Goal: Task Accomplishment & Management: Complete application form

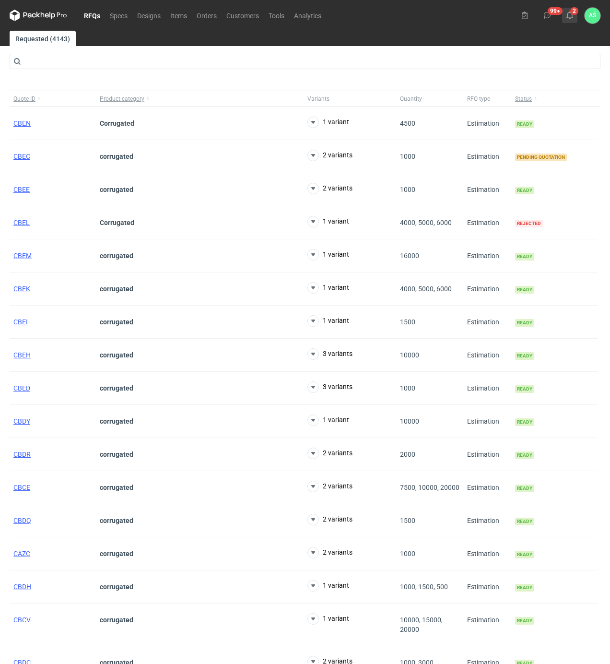
click at [570, 18] on use at bounding box center [569, 16] width 7 height 8
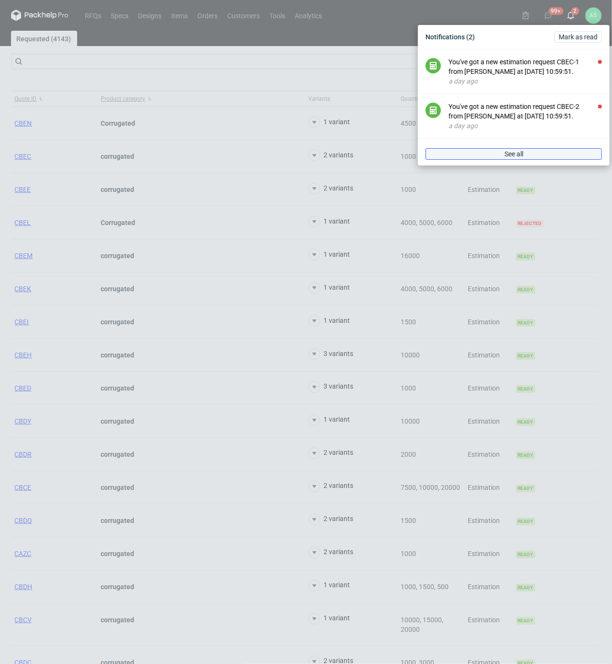
click at [524, 149] on link "See all" at bounding box center [514, 154] width 176 height 12
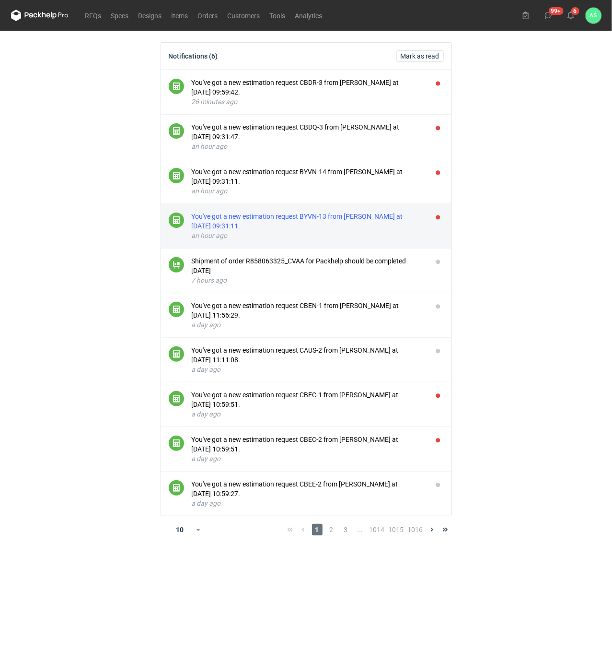
click at [347, 232] on div "an hour ago" at bounding box center [308, 236] width 233 height 10
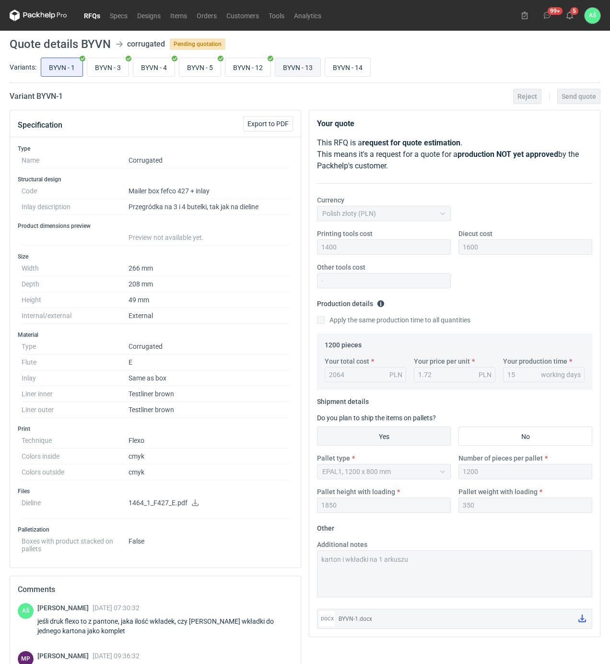
click at [286, 71] on input "BYVN - 13" at bounding box center [297, 67] width 45 height 18
radio input "true"
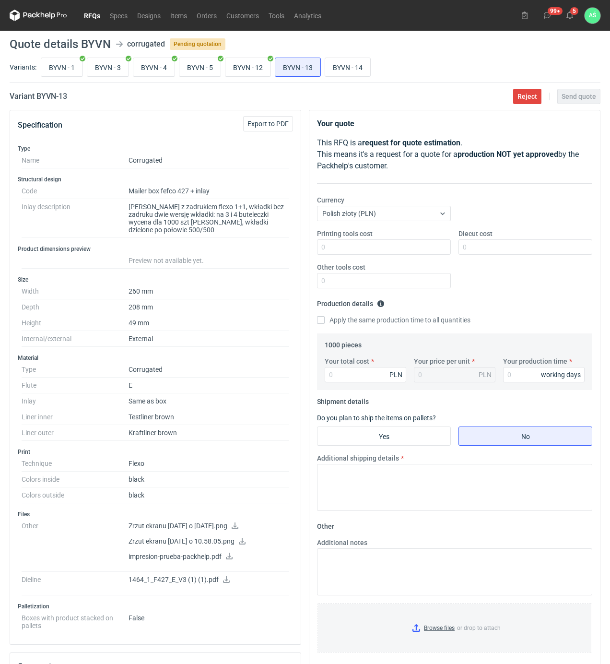
scroll to position [64, 0]
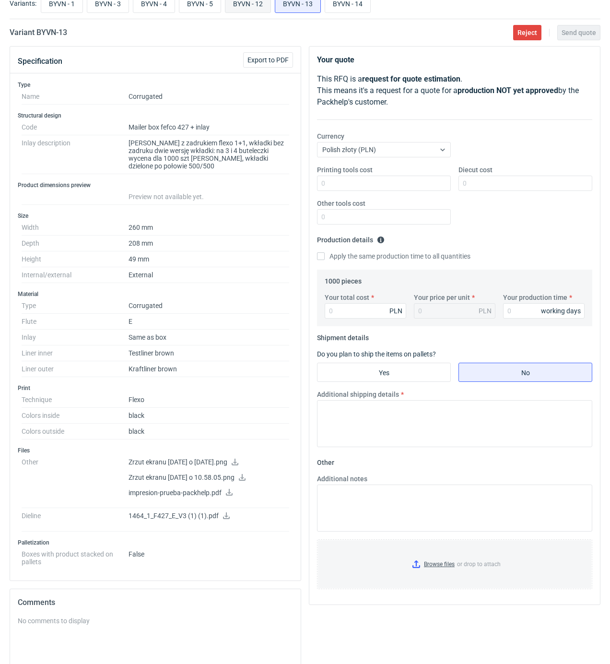
click at [265, 8] on input "BYVN - 12" at bounding box center [247, 3] width 45 height 18
radio input "true"
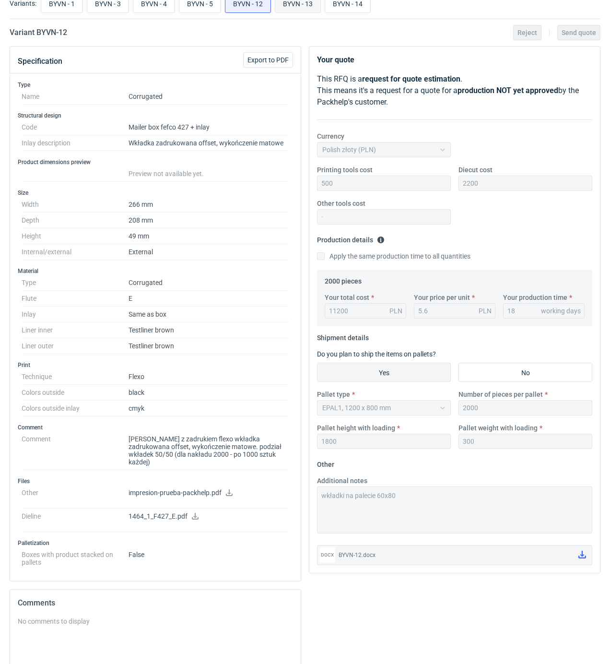
click at [282, 8] on input "BYVN - 13" at bounding box center [297, 3] width 45 height 18
radio input "true"
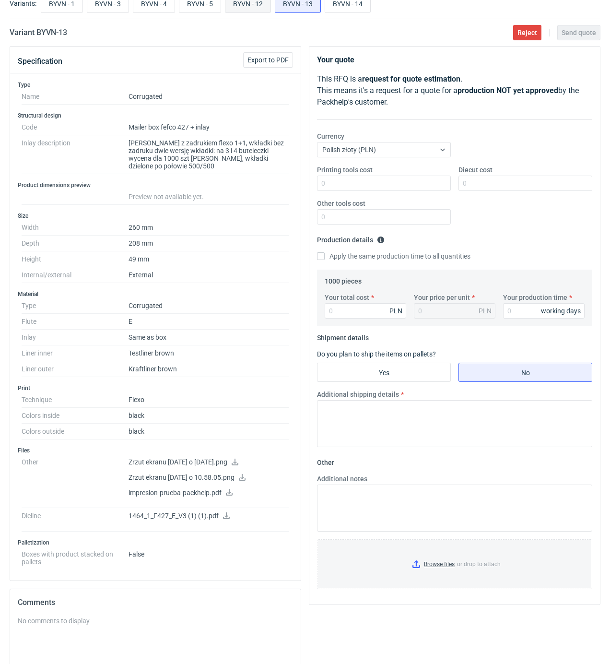
click at [238, 4] on input "BYVN - 12" at bounding box center [247, 3] width 45 height 18
radio input "true"
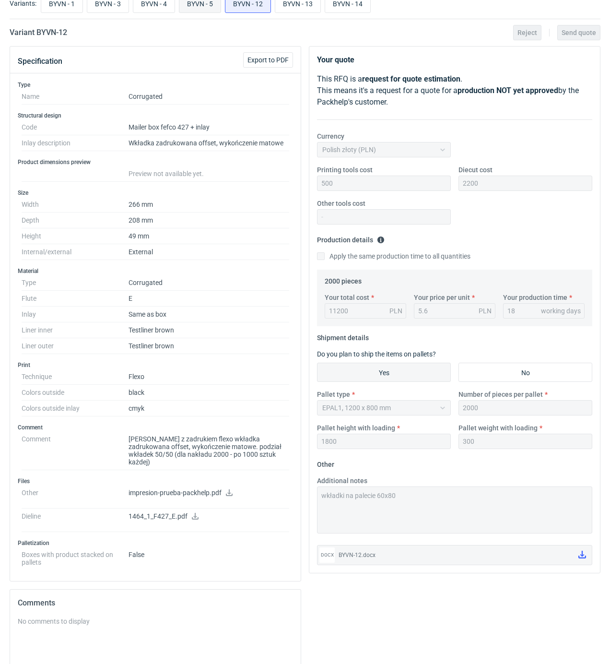
click at [210, 5] on input "BYVN - 5" at bounding box center [199, 3] width 41 height 18
radio input "true"
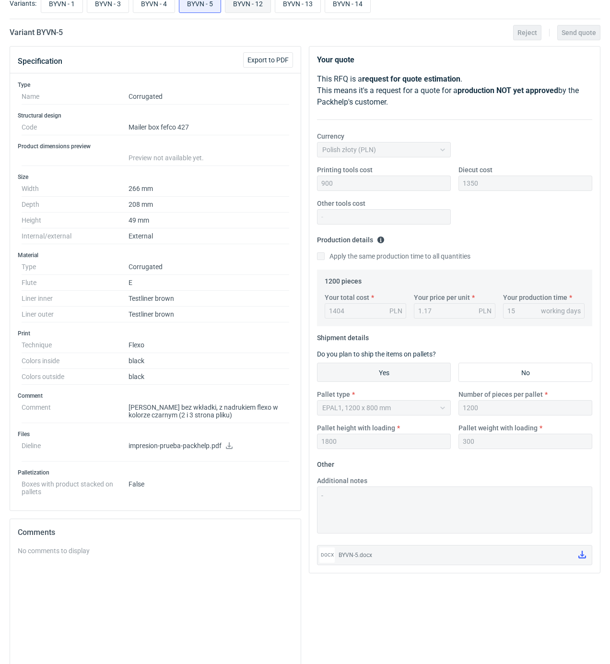
click at [257, 4] on input "BYVN - 12" at bounding box center [247, 3] width 45 height 18
radio input "true"
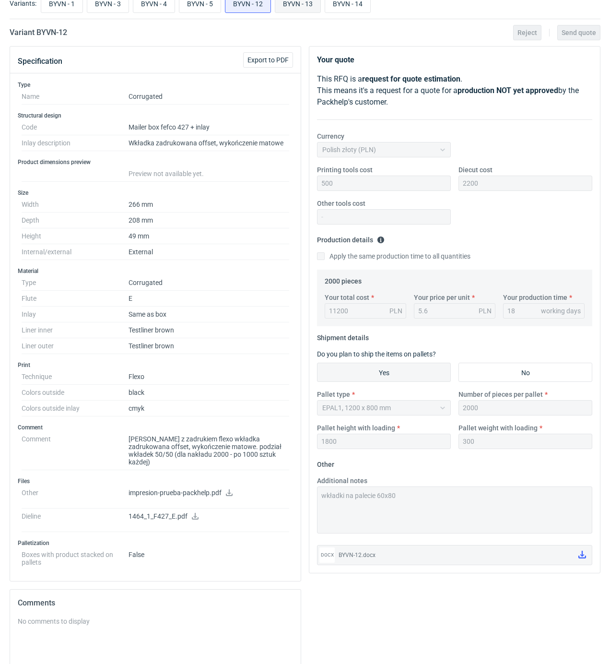
click at [307, 7] on input "BYVN - 13" at bounding box center [297, 3] width 45 height 18
radio input "true"
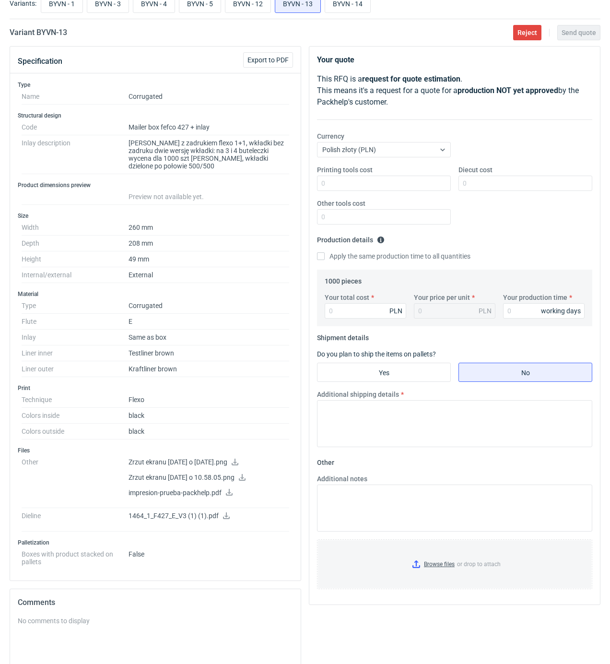
click at [223, 519] on icon at bounding box center [226, 515] width 7 height 7
click at [338, 7] on input "BYVN - 14" at bounding box center [347, 3] width 45 height 18
radio input "true"
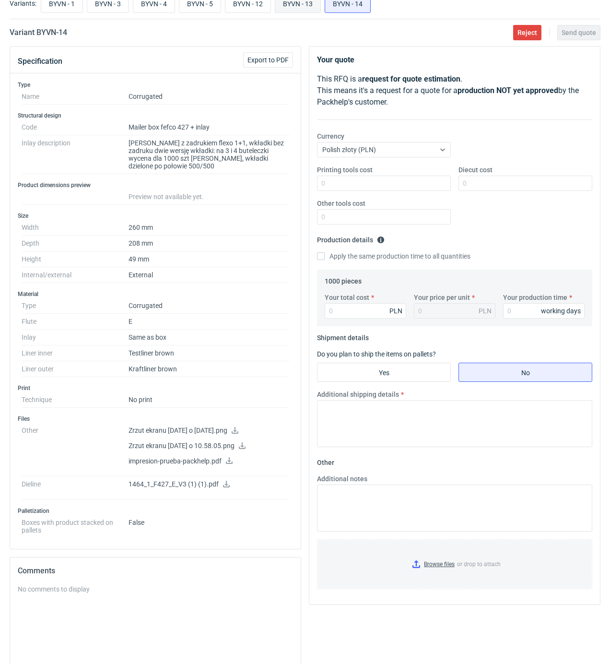
click at [313, 4] on input "BYVN - 13" at bounding box center [297, 3] width 45 height 18
radio input "true"
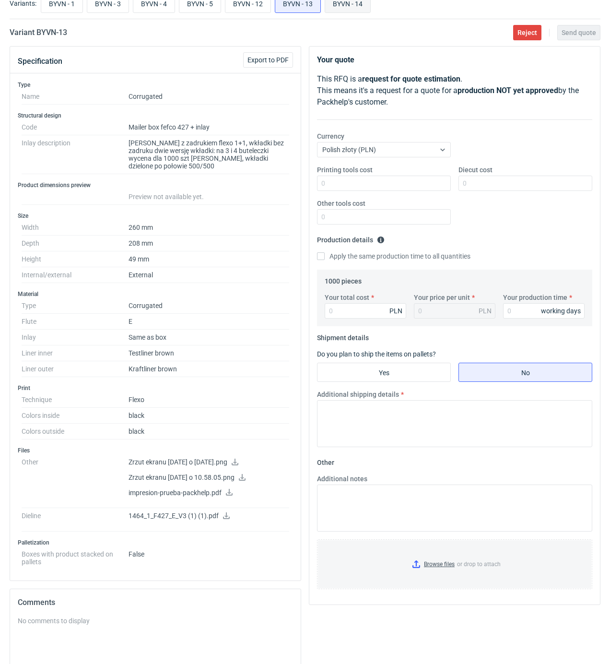
click at [333, 2] on input "BYVN - 14" at bounding box center [347, 3] width 45 height 18
radio input "true"
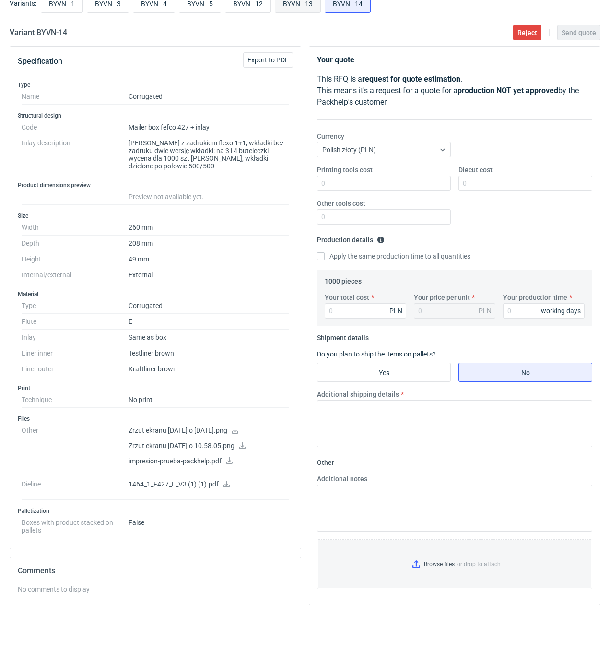
click at [297, 8] on input "BYVN - 13" at bounding box center [297, 3] width 45 height 18
radio input "true"
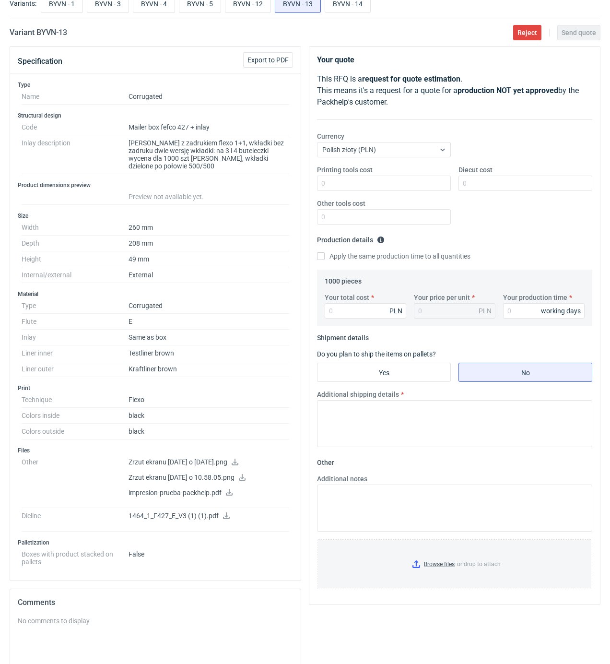
click at [245, 478] on icon at bounding box center [242, 477] width 7 height 7
click at [239, 463] on icon at bounding box center [235, 461] width 8 height 7
click at [228, 493] on icon at bounding box center [229, 492] width 8 height 7
click at [361, 185] on input "Printing tools cost" at bounding box center [384, 182] width 134 height 15
click at [411, 186] on input "Printing tools cost" at bounding box center [384, 182] width 134 height 15
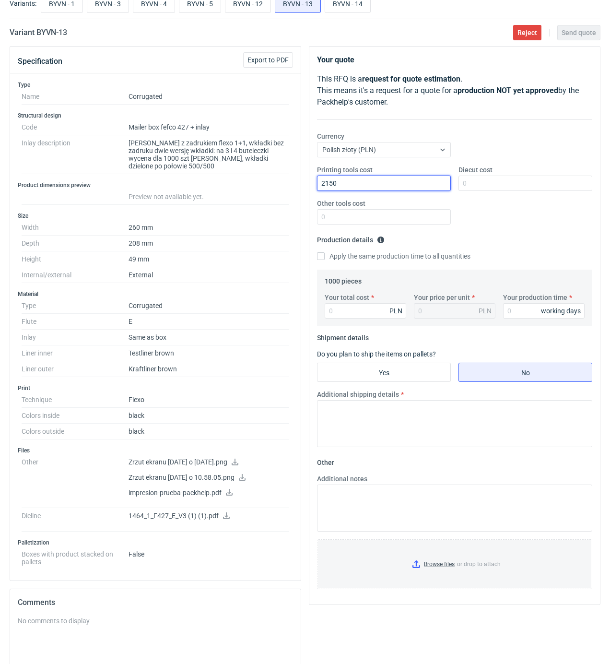
type input "2150"
type input "700"
type input "2240"
type input "2.24"
type input "15"
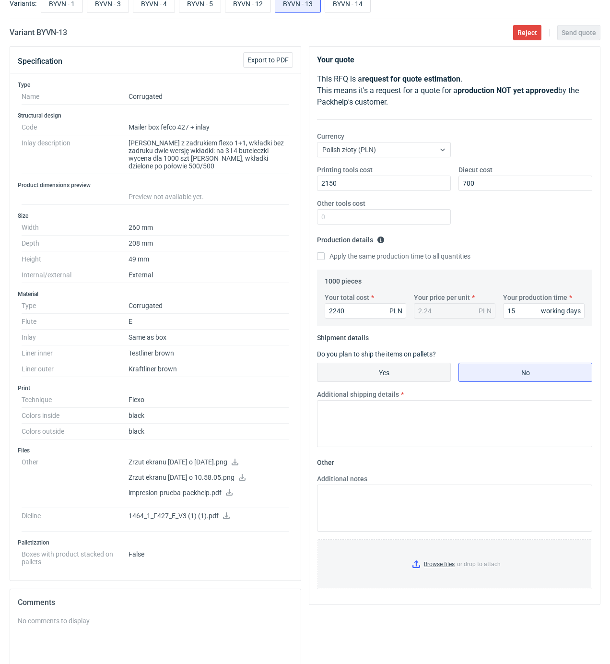
click at [418, 374] on input "Yes" at bounding box center [383, 372] width 133 height 18
radio input "true"
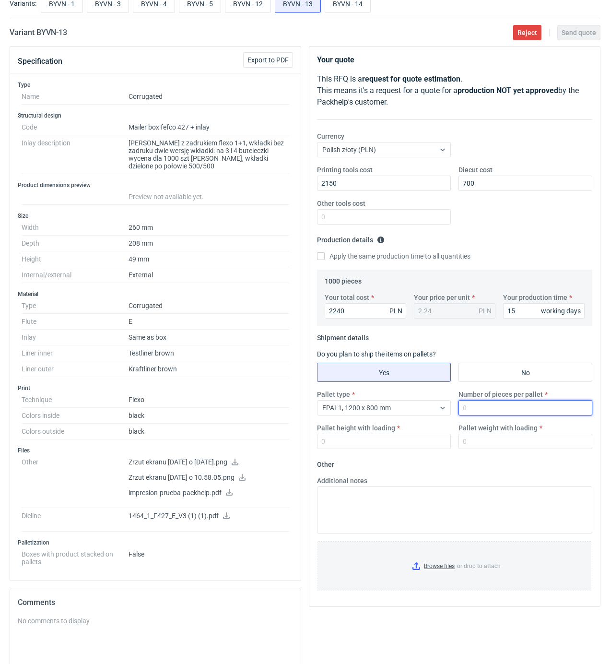
click at [480, 411] on input "Number of pieces per pallet" at bounding box center [525, 407] width 134 height 15
type input "1000"
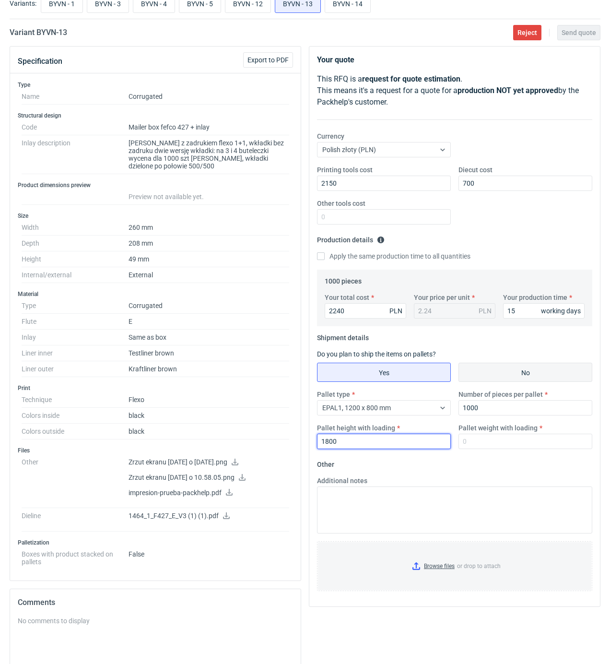
type input "1800"
type input "300"
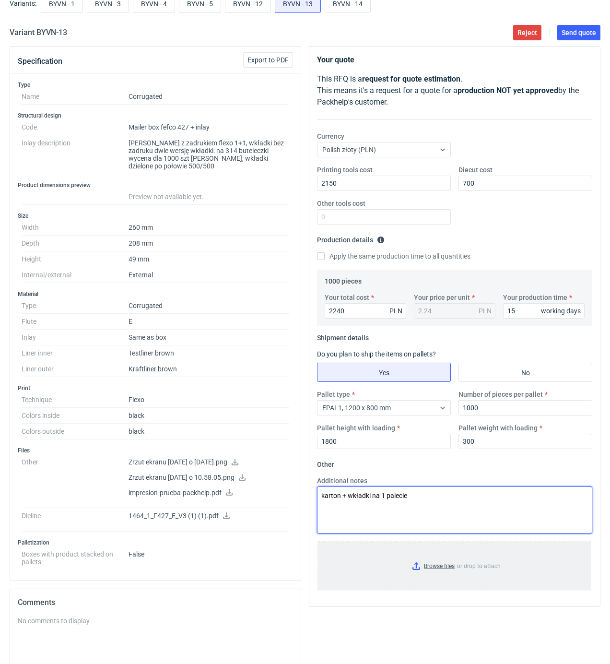
type textarea "karton + wkładki na 1 palecie"
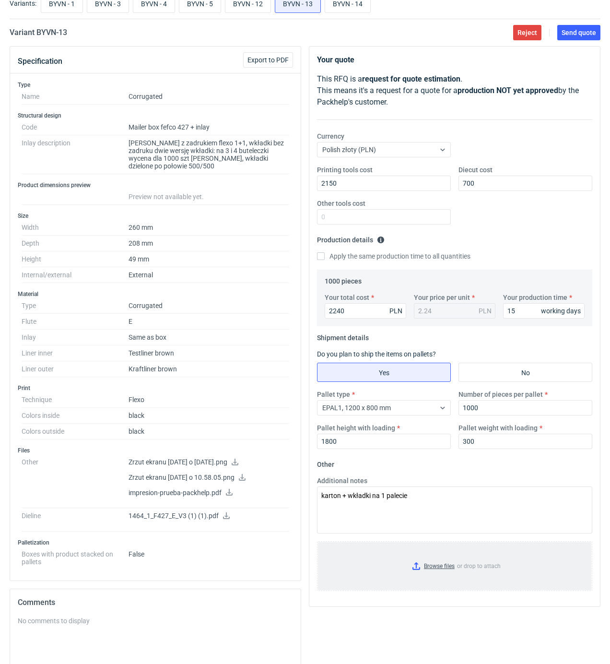
click at [445, 569] on input "Browse files or drop to attach" at bounding box center [454, 566] width 273 height 48
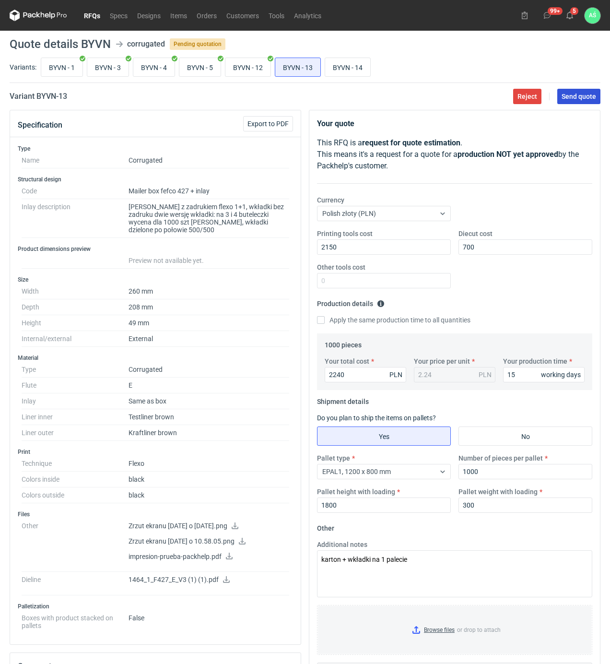
click at [580, 100] on button "Send quote" at bounding box center [578, 96] width 43 height 15
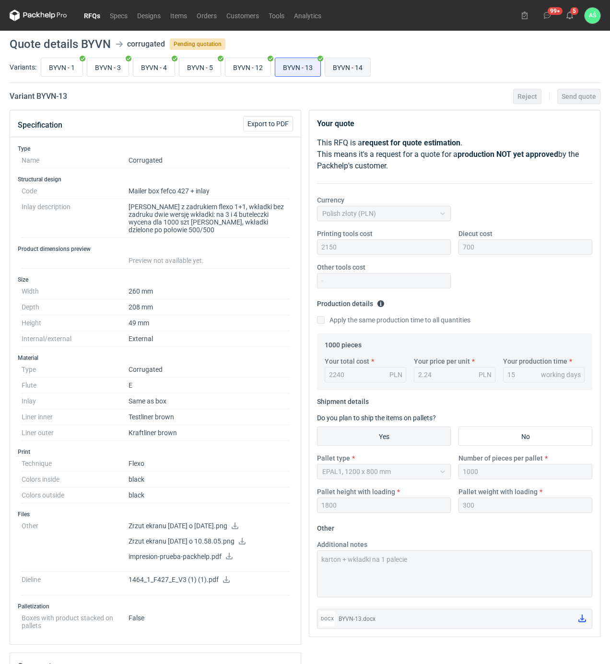
click at [351, 70] on input "BYVN - 14" at bounding box center [347, 67] width 45 height 18
radio input "true"
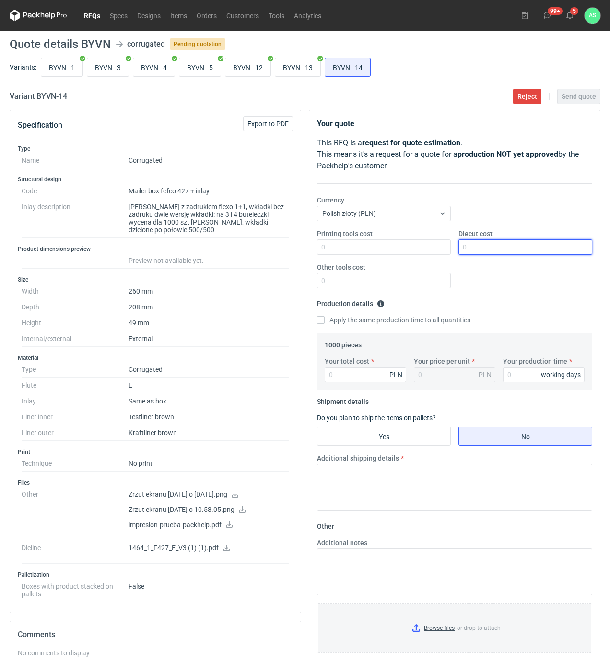
click at [472, 246] on input "Diecut cost" at bounding box center [525, 246] width 134 height 15
type input "2150"
type input "1990"
type input "1.99"
type input "12"
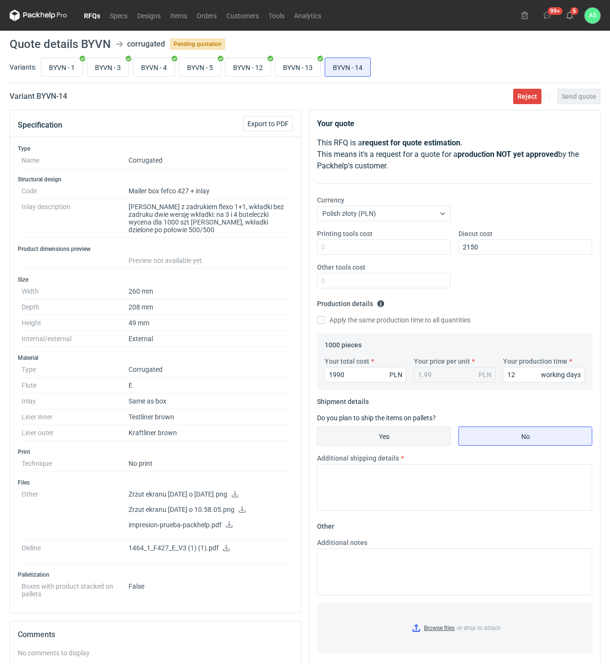
click at [428, 440] on input "Yes" at bounding box center [383, 436] width 133 height 18
radio input "true"
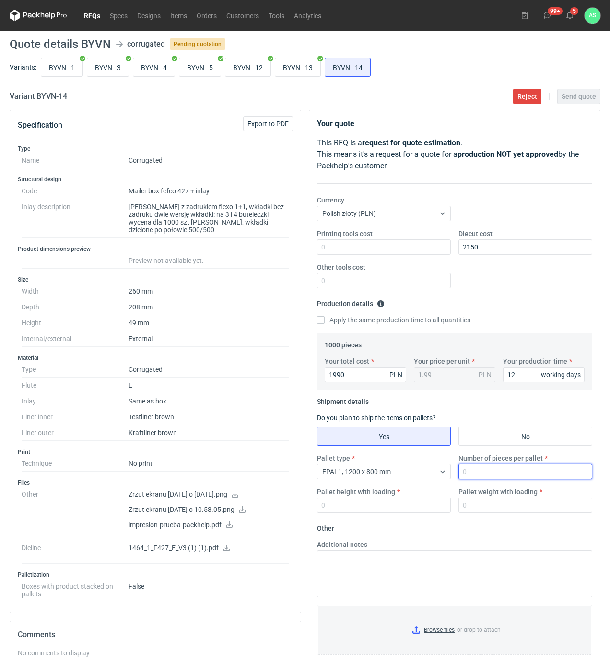
click at [474, 472] on input "Number of pieces per pallet" at bounding box center [525, 471] width 134 height 15
type input "1000"
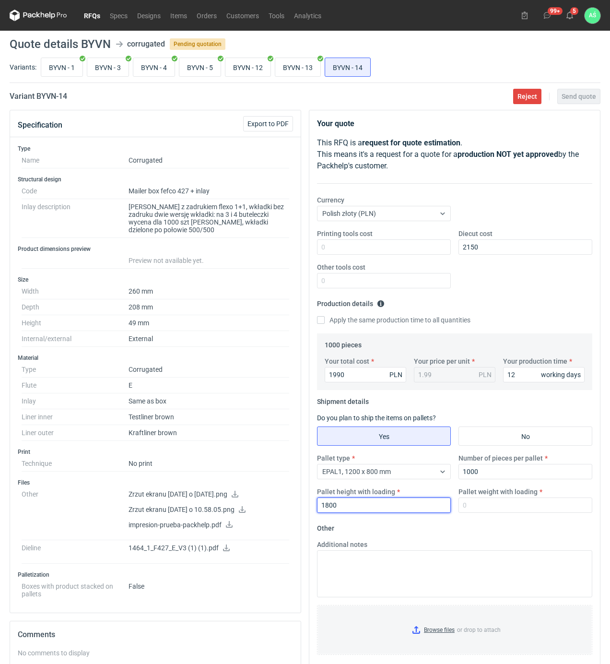
type input "1800"
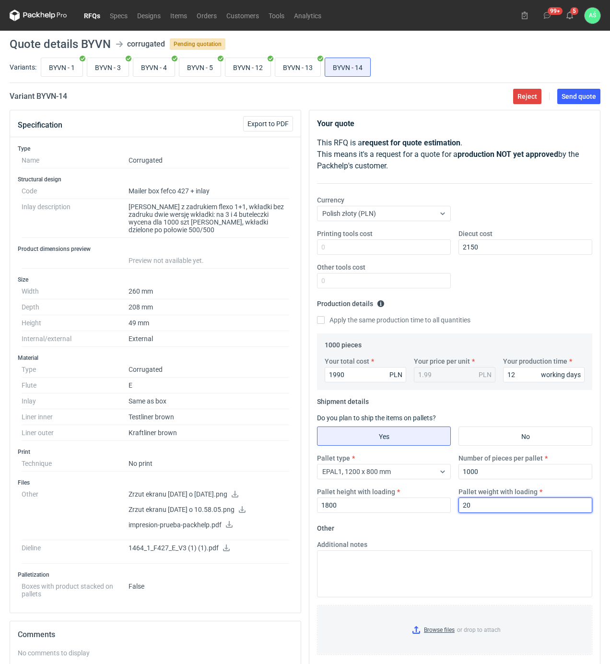
type input "2"
type input "300"
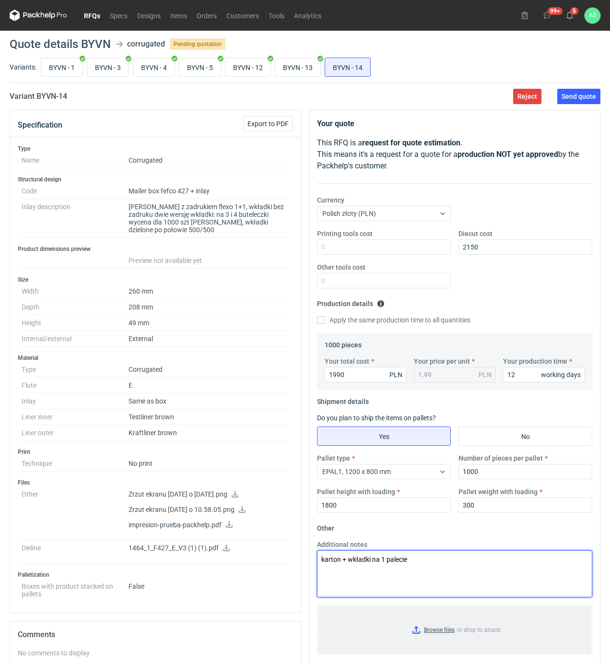
type textarea "karton + wkładki na 1 palecie"
click at [438, 640] on input "Browse files or drop to attach" at bounding box center [454, 630] width 273 height 48
click at [575, 91] on button "Send quote" at bounding box center [578, 96] width 43 height 15
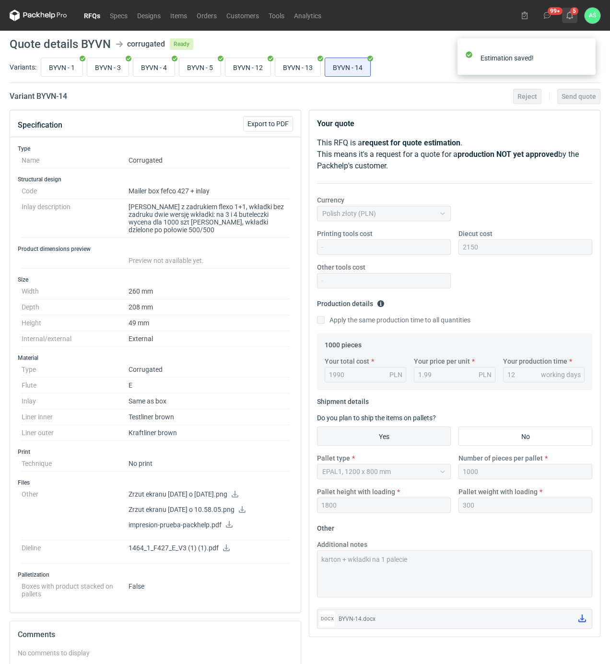
click at [571, 16] on use at bounding box center [569, 16] width 7 height 8
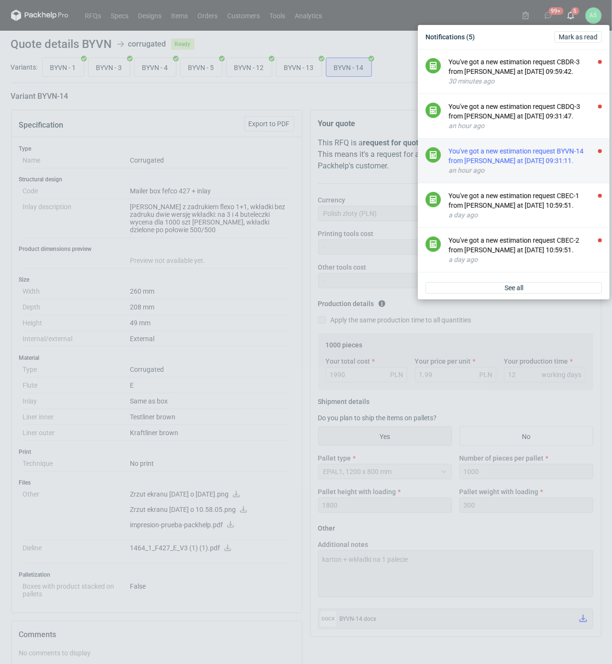
click at [566, 151] on div "You've got a new estimation request BYVN-14 from [PERSON_NAME] at [DATE] 09:31:…" at bounding box center [525, 155] width 153 height 19
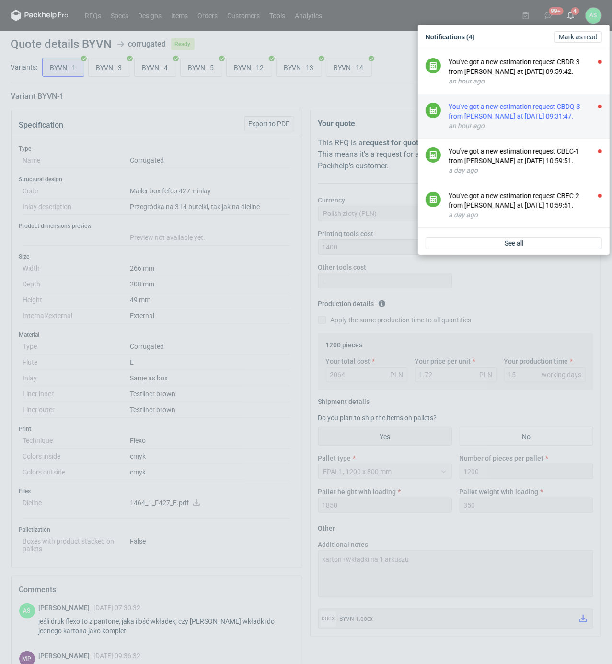
click at [576, 116] on div "You've got a new estimation request CBDQ-3 from [PERSON_NAME] at [DATE] 09:31:4…" at bounding box center [525, 111] width 153 height 19
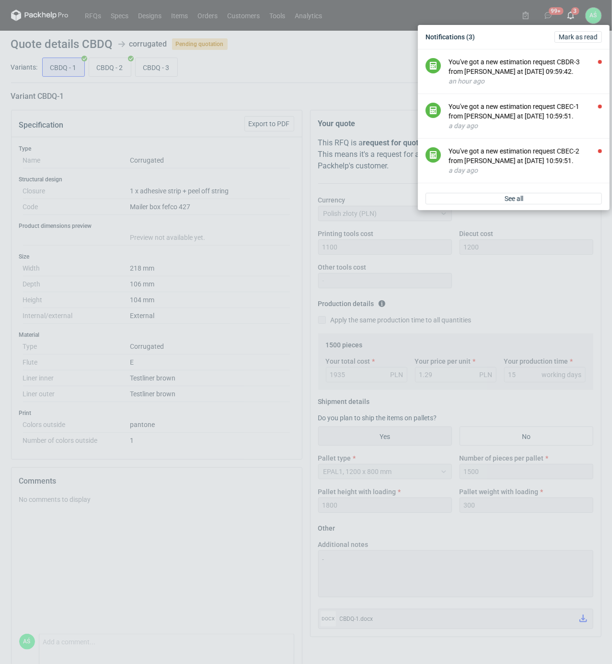
click at [214, 107] on div "Notifications (3) [PERSON_NAME] as read You've got a new estimation request CBD…" at bounding box center [306, 332] width 612 height 664
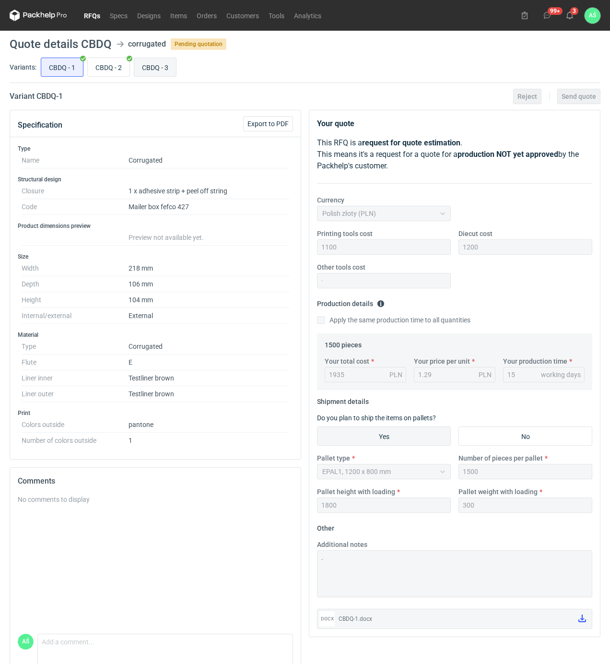
click at [154, 69] on input "CBDQ - 3" at bounding box center [155, 67] width 42 height 18
radio input "true"
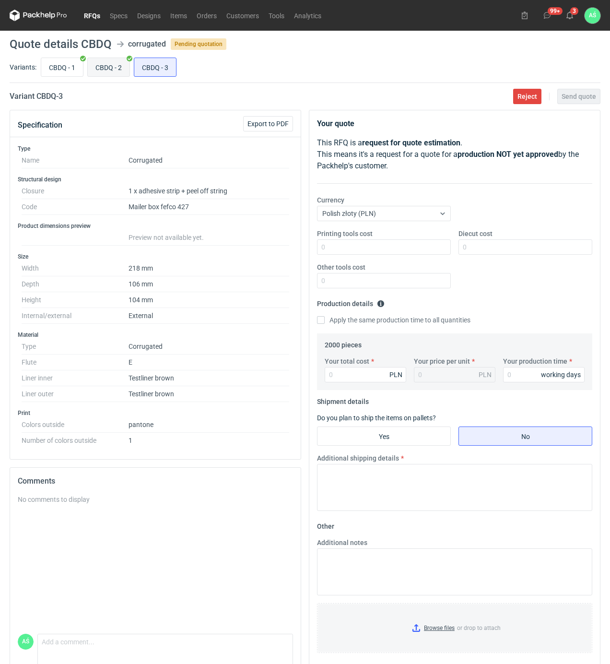
click at [123, 66] on input "CBDQ - 2" at bounding box center [109, 67] width 42 height 18
radio input "true"
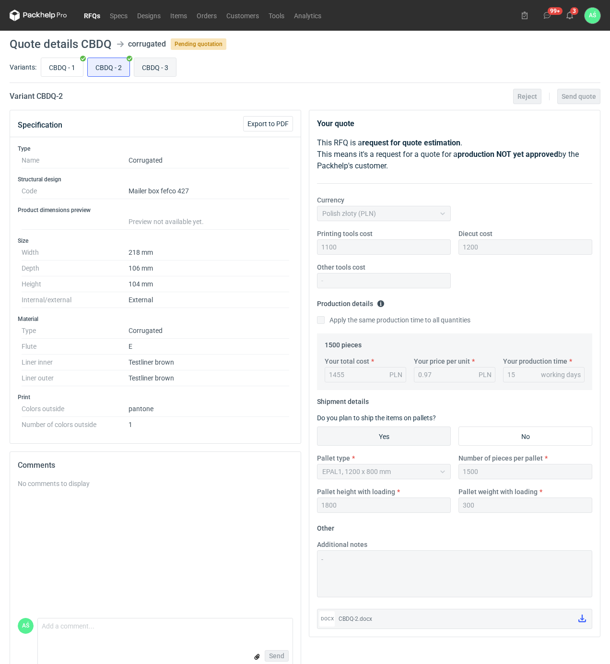
click at [140, 66] on input "CBDQ - 3" at bounding box center [155, 67] width 42 height 18
radio input "true"
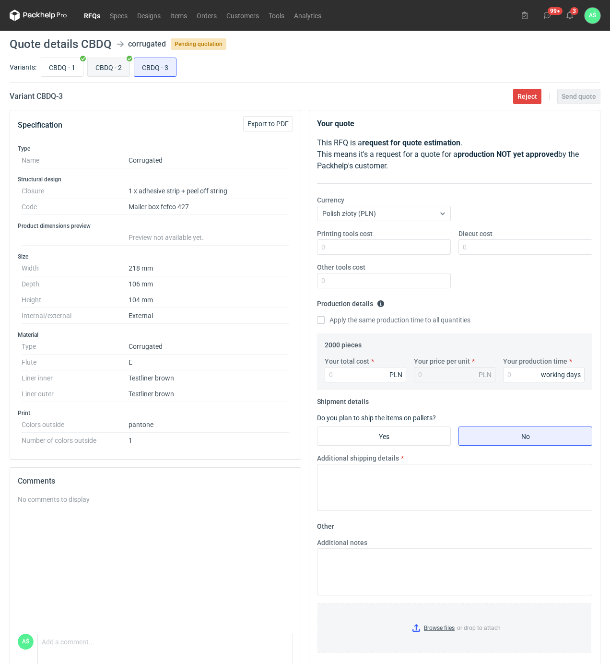
click at [110, 73] on input "CBDQ - 2" at bounding box center [109, 67] width 42 height 18
radio input "true"
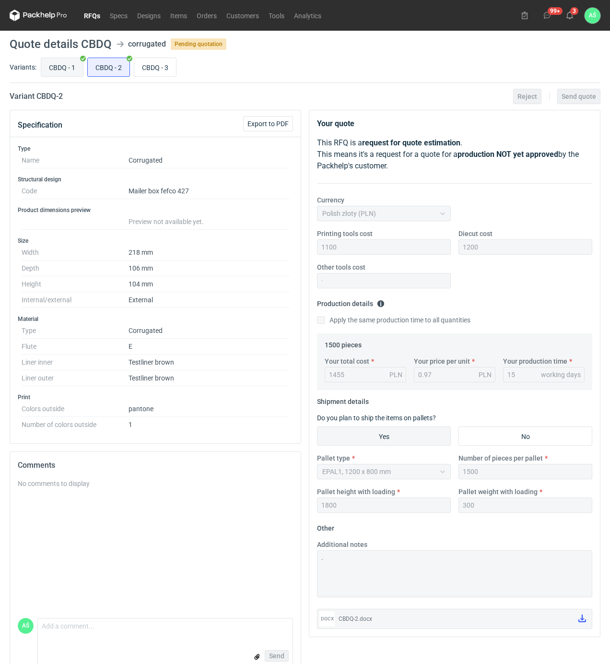
click at [60, 68] on input "CBDQ - 1" at bounding box center [62, 67] width 42 height 18
radio input "true"
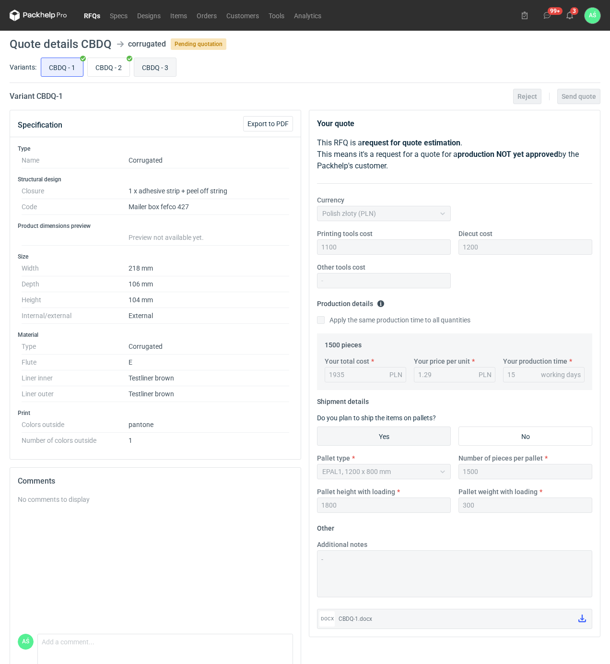
click at [145, 64] on input "CBDQ - 3" at bounding box center [155, 67] width 42 height 18
radio input "true"
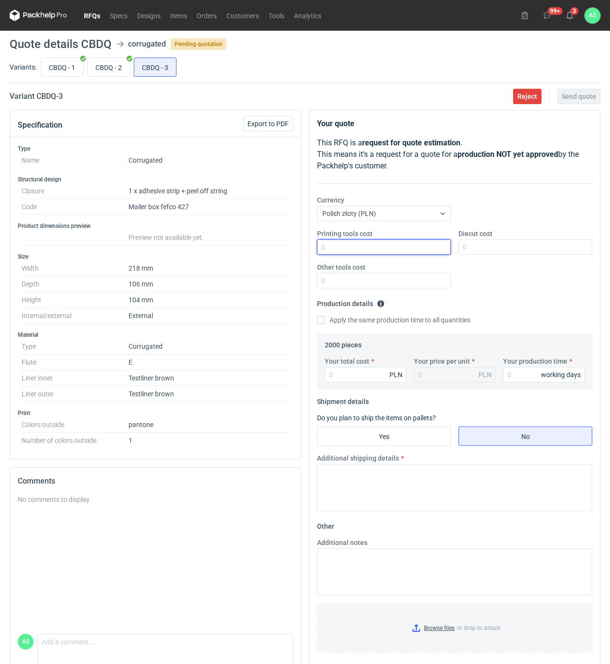
click at [419, 248] on input "Printing tools cost" at bounding box center [384, 246] width 134 height 15
type input "1100"
type input "1200"
type input "2440"
type input "1.22"
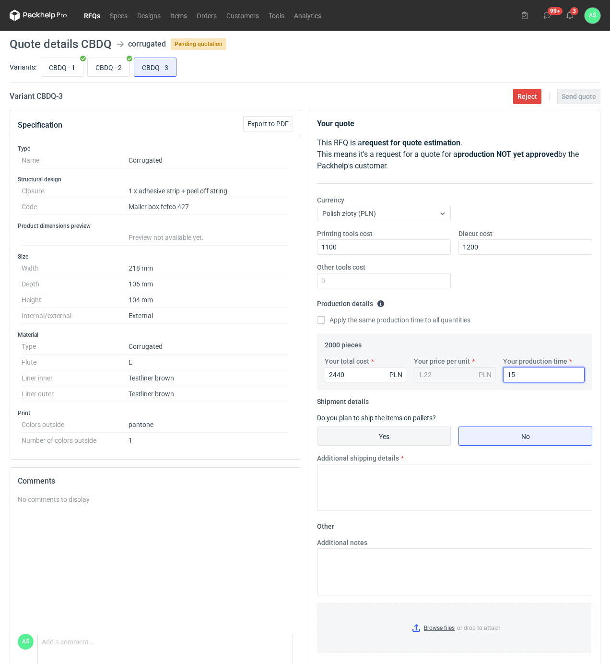
type input "15"
click at [411, 440] on input "Yes" at bounding box center [383, 436] width 133 height 18
radio input "true"
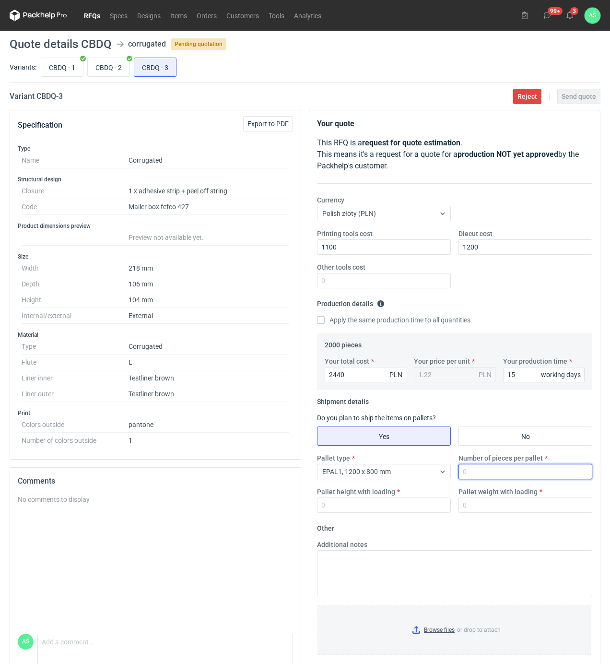
click at [486, 477] on input "Number of pieces per pallet" at bounding box center [525, 471] width 134 height 15
type input "1"
type input "2000"
type input "5"
type input "1800"
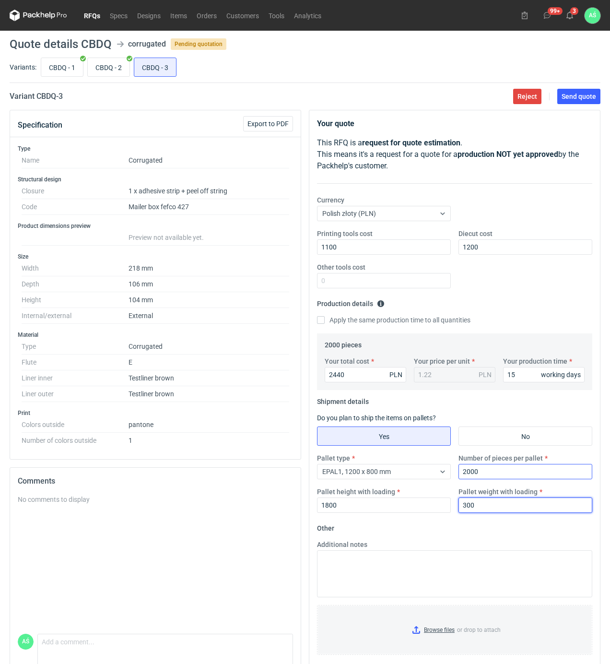
type input "300"
click at [440, 624] on input "Browse files or drop to attach" at bounding box center [454, 630] width 273 height 48
click at [564, 103] on button "Send quote" at bounding box center [578, 96] width 43 height 15
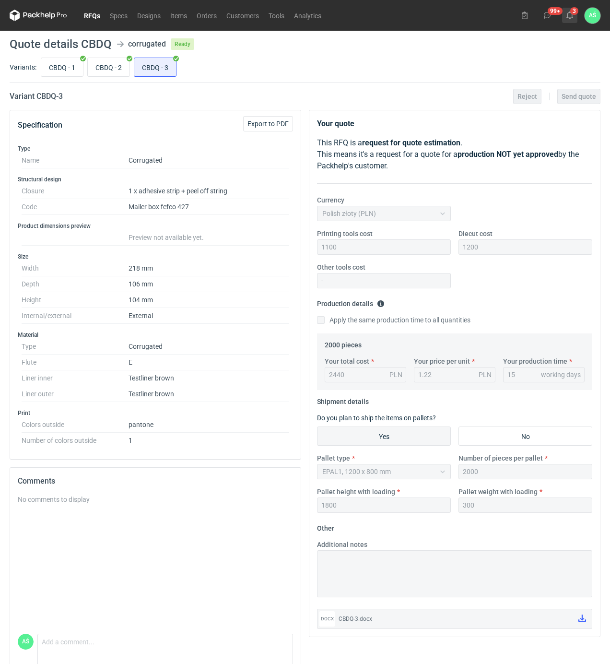
click at [571, 13] on use at bounding box center [569, 16] width 7 height 8
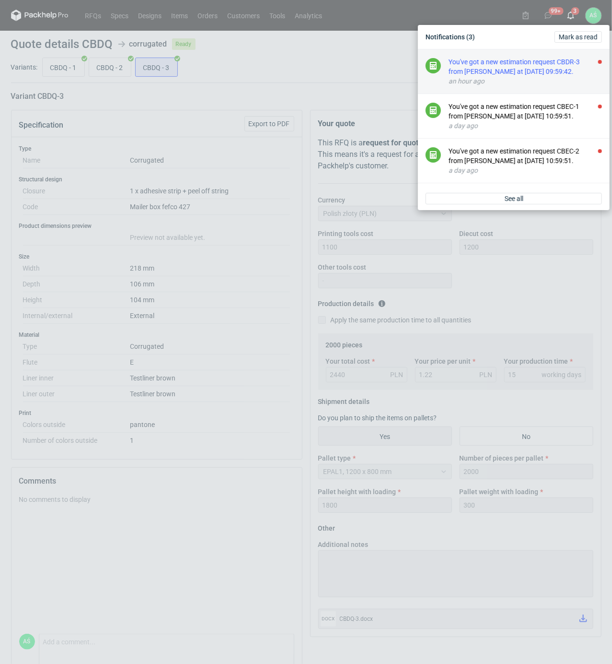
click at [559, 64] on div "You've got a new estimation request CBDR-3 from [PERSON_NAME] at [DATE] 09:59:4…" at bounding box center [525, 66] width 153 height 19
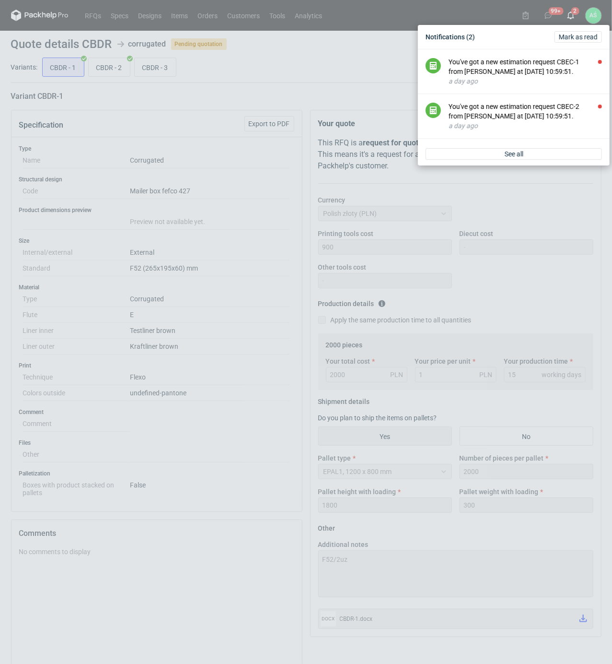
click at [294, 82] on div "Notifications (2) [PERSON_NAME] as read You've got a new estimation request CBE…" at bounding box center [306, 332] width 612 height 664
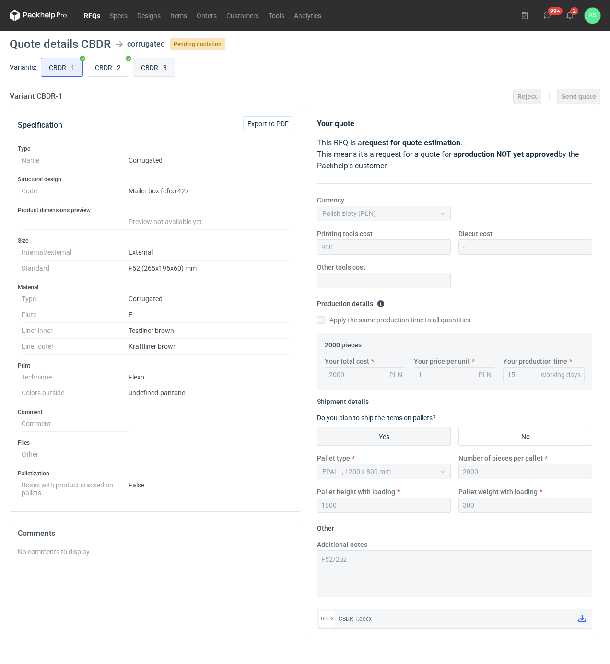
click at [156, 64] on input "CBDR - 3" at bounding box center [153, 67] width 41 height 18
radio input "true"
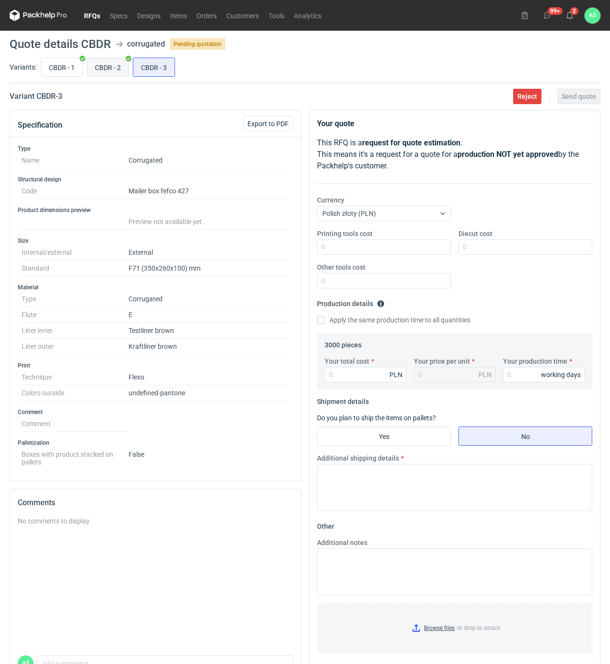
click at [116, 69] on input "CBDR - 2" at bounding box center [107, 67] width 41 height 18
radio input "true"
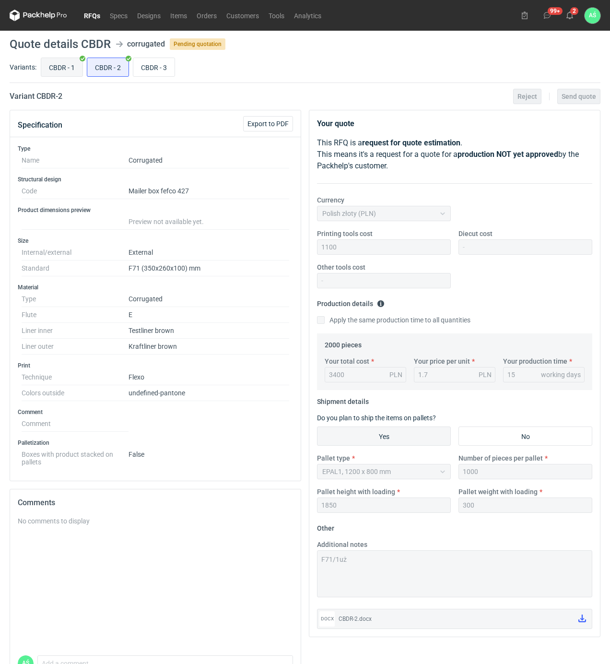
click at [64, 66] on input "CBDR - 1" at bounding box center [61, 67] width 41 height 18
radio input "true"
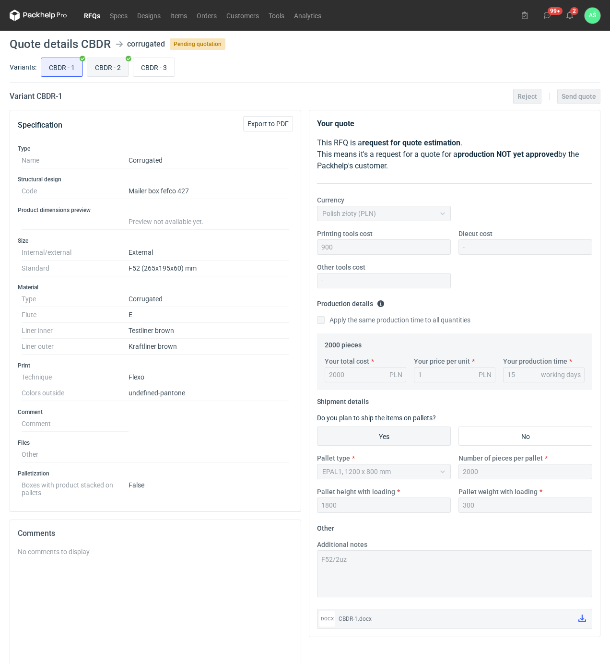
click at [96, 68] on input "CBDR - 2" at bounding box center [107, 67] width 41 height 18
radio input "true"
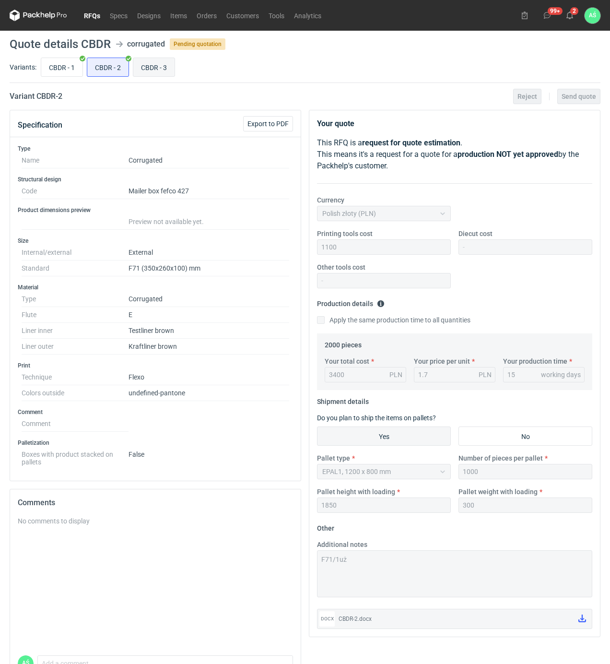
click at [147, 64] on input "CBDR - 3" at bounding box center [153, 67] width 41 height 18
radio input "true"
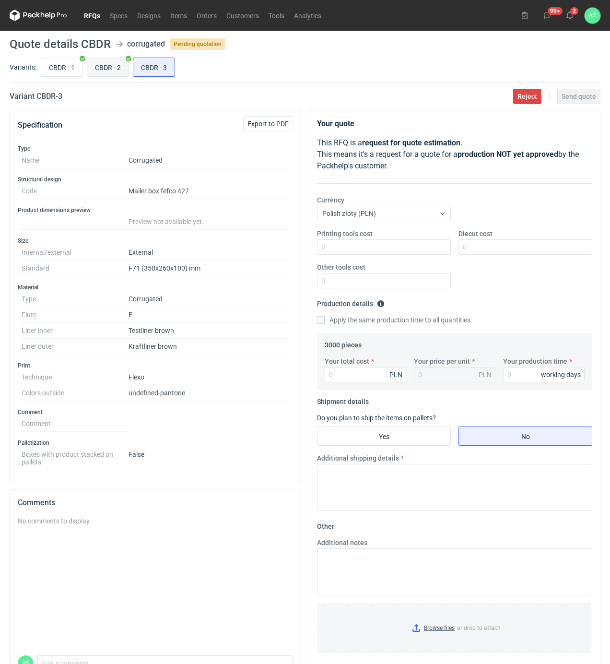
click at [100, 64] on input "CBDR - 2" at bounding box center [107, 67] width 41 height 18
radio input "true"
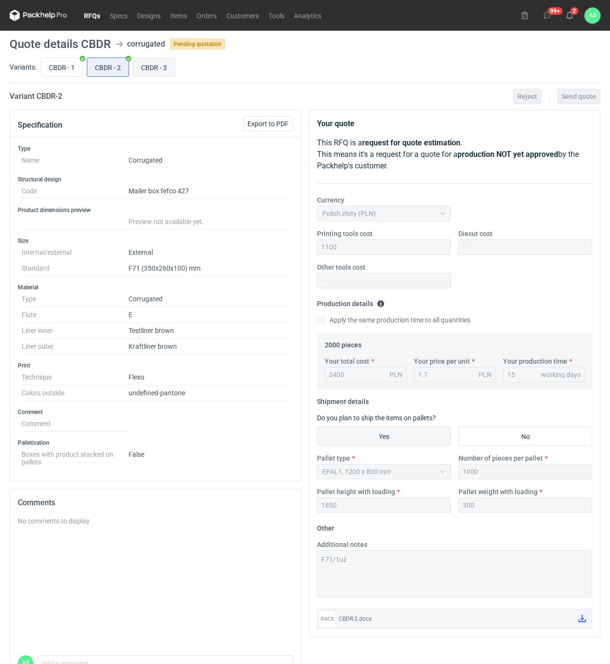
click at [167, 71] on input "CBDR - 3" at bounding box center [153, 67] width 41 height 18
radio input "true"
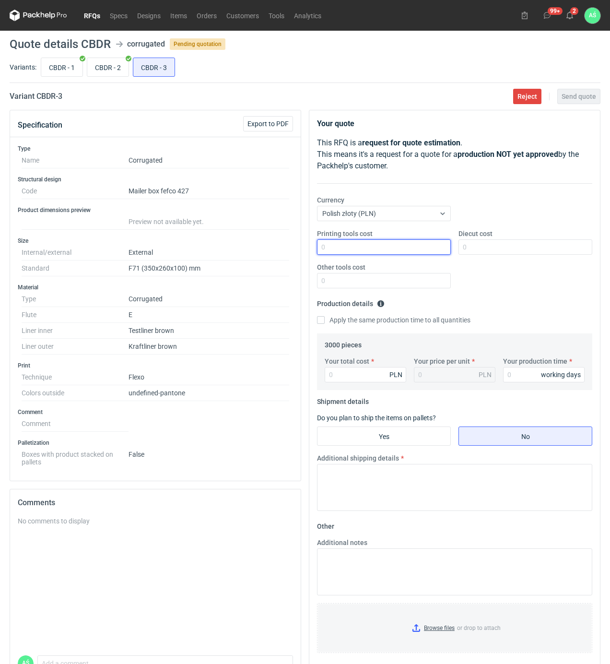
click at [429, 245] on input "Printing tools cost" at bounding box center [384, 246] width 134 height 15
type input "1100"
type input "4890"
type input "1.63"
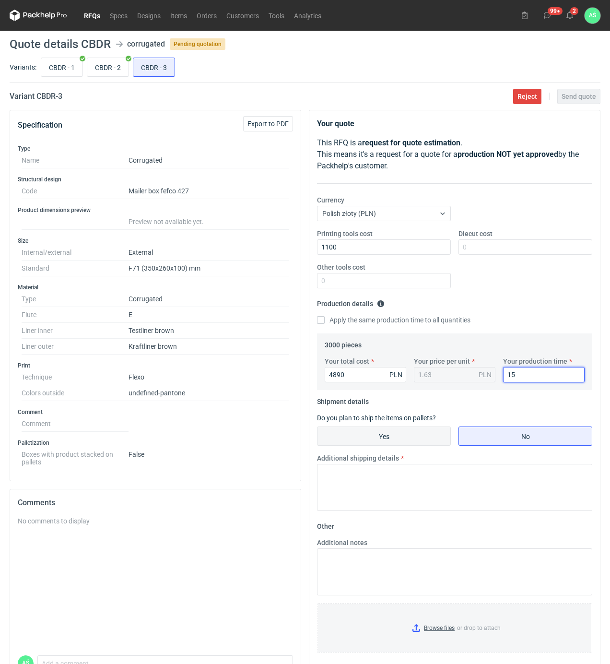
type input "15"
click at [388, 435] on input "Yes" at bounding box center [383, 436] width 133 height 18
radio input "true"
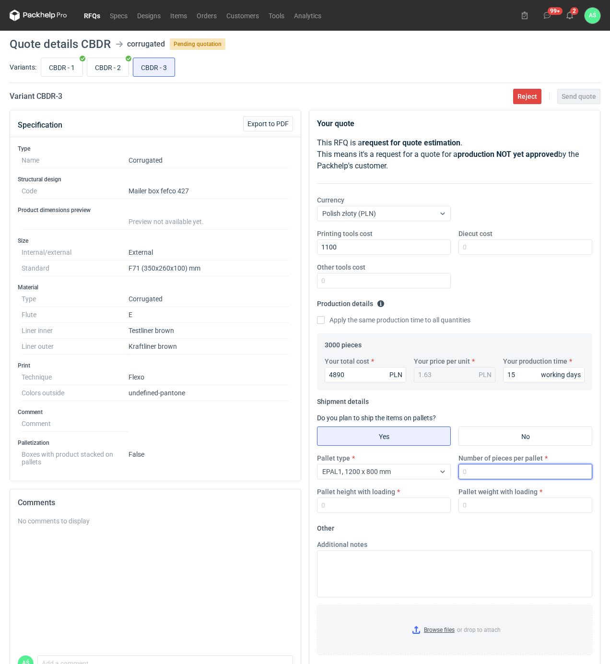
click at [489, 465] on input "Number of pieces per pallet" at bounding box center [525, 471] width 134 height 15
type input "1000"
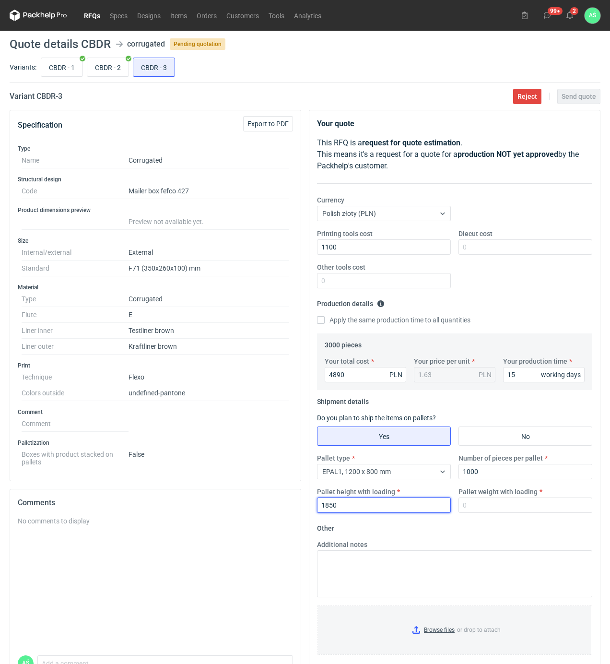
type input "1850"
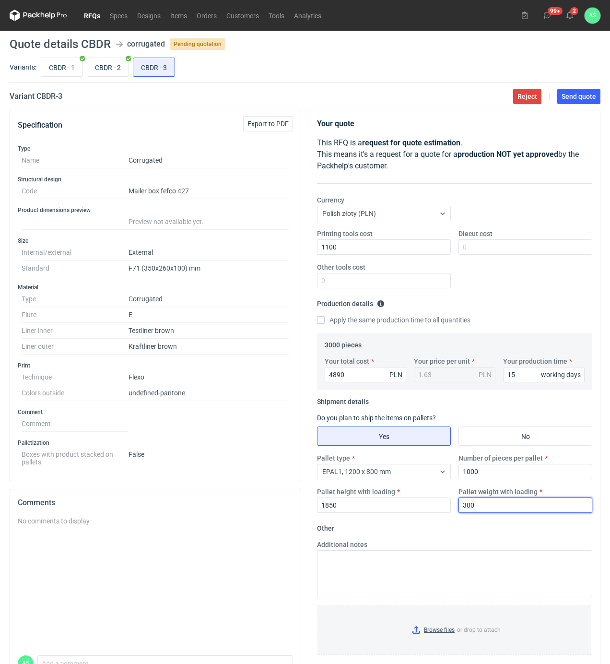
type input "300"
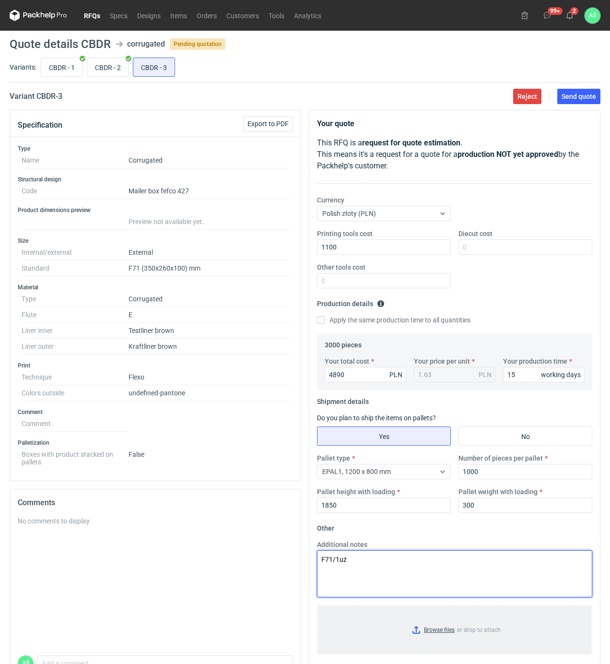
type textarea "F71/1uż"
click at [427, 629] on input "Browse files or drop to attach" at bounding box center [454, 630] width 273 height 48
click at [585, 97] on span "Send quote" at bounding box center [578, 96] width 35 height 7
